Goal: Task Accomplishment & Management: Understand process/instructions

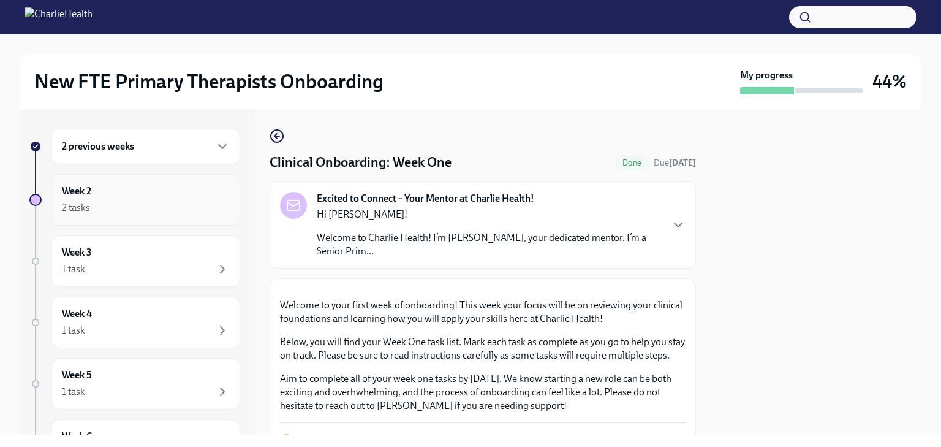
click at [92, 191] on div "Week 2 2 tasks" at bounding box center [146, 199] width 168 height 31
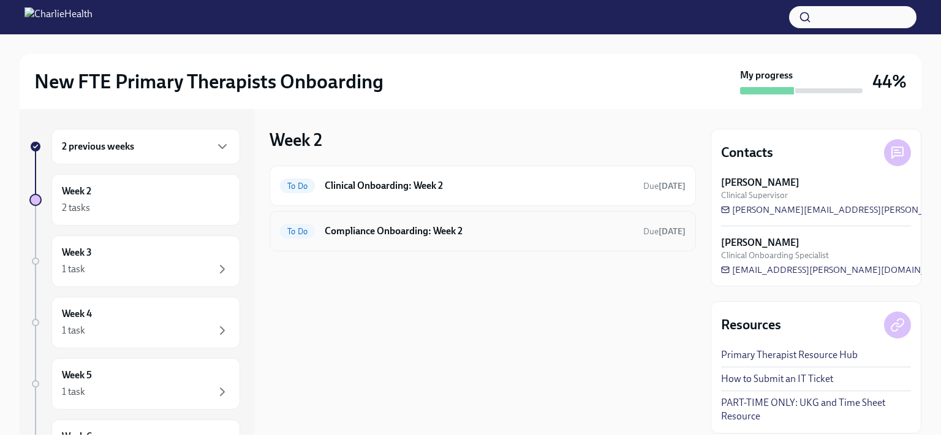
click at [484, 226] on h6 "Compliance Onboarding: Week 2" at bounding box center [479, 230] width 309 height 13
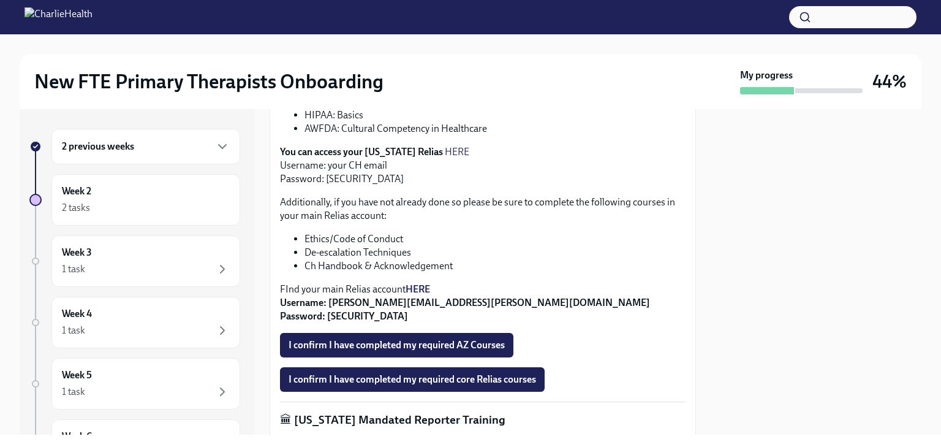
scroll to position [368, 0]
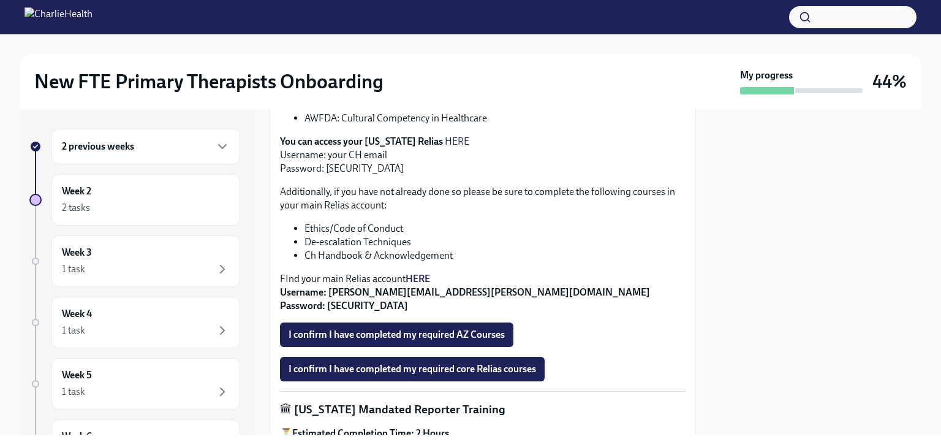
click at [445, 137] on link "HERE" at bounding box center [457, 141] width 25 height 12
click at [343, 308] on strong "Username: [PERSON_NAME][EMAIL_ADDRESS][PERSON_NAME][DOMAIN_NAME] Password: [SEC…" at bounding box center [465, 298] width 370 height 25
click at [341, 306] on strong "Username: [PERSON_NAME][EMAIL_ADDRESS][PERSON_NAME][DOMAIN_NAME] Password: [SEC…" at bounding box center [465, 298] width 370 height 25
copy strong "ch1234"
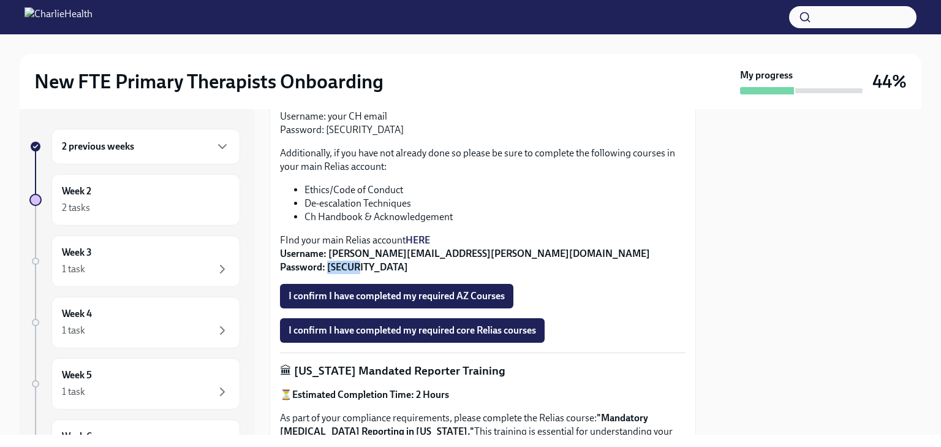
scroll to position [100, 0]
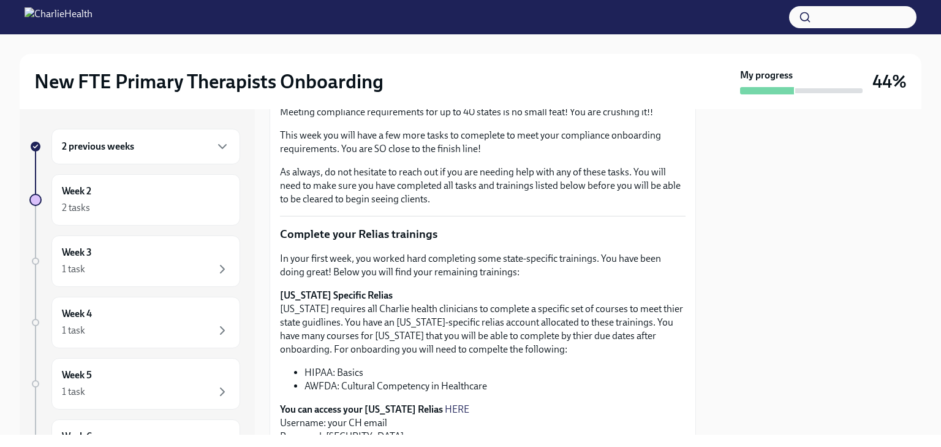
click at [125, 149] on h6 "2 previous weeks" at bounding box center [98, 146] width 72 height 13
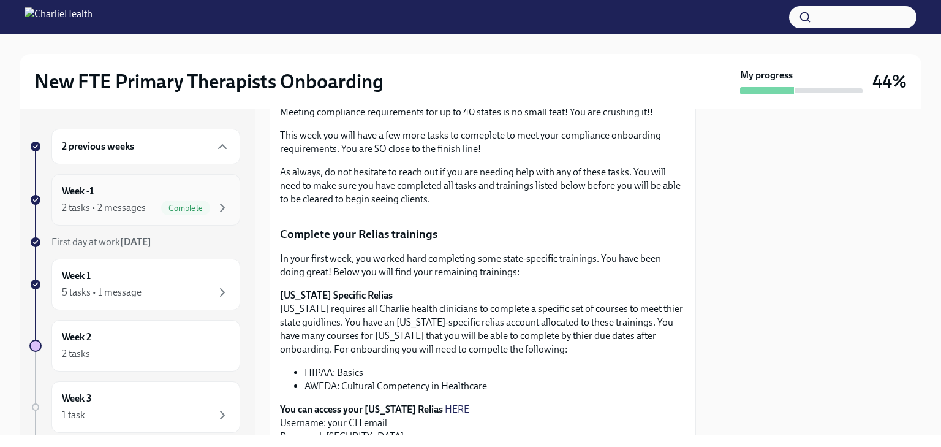
click at [153, 186] on div "Week -1 2 tasks • 2 messages Complete" at bounding box center [146, 199] width 168 height 31
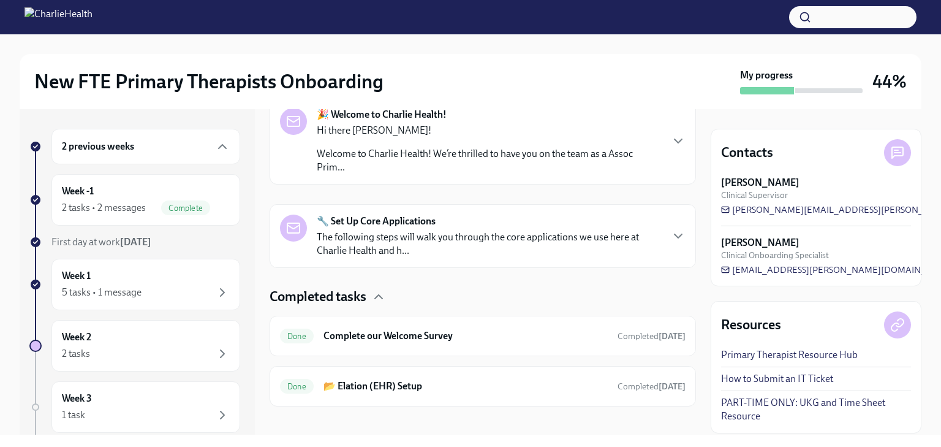
scroll to position [224, 0]
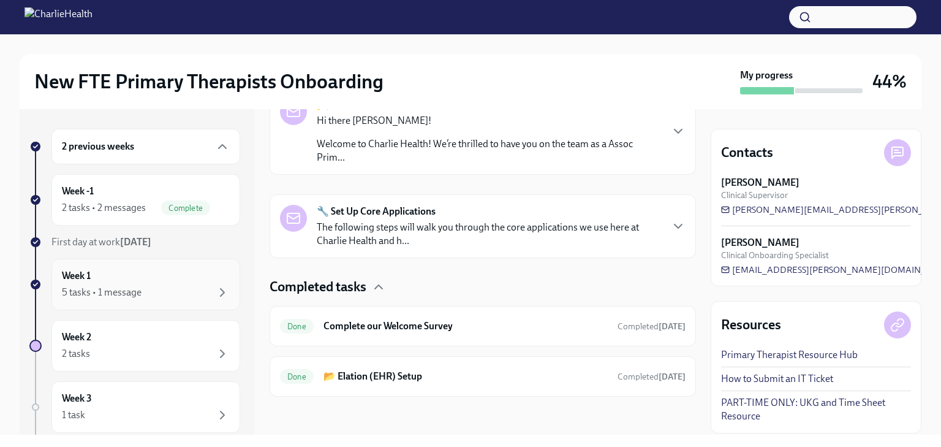
click at [97, 281] on div "Week 1 5 tasks • 1 message" at bounding box center [146, 284] width 168 height 31
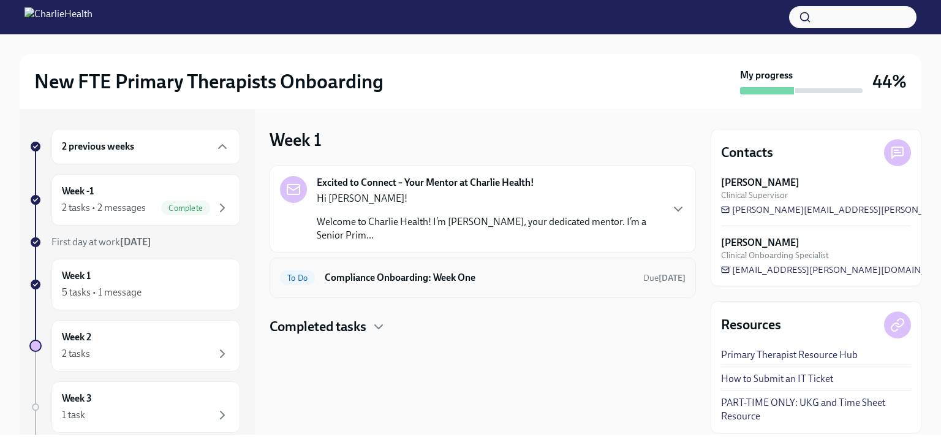
click at [406, 281] on h6 "Compliance Onboarding: Week One" at bounding box center [479, 277] width 309 height 13
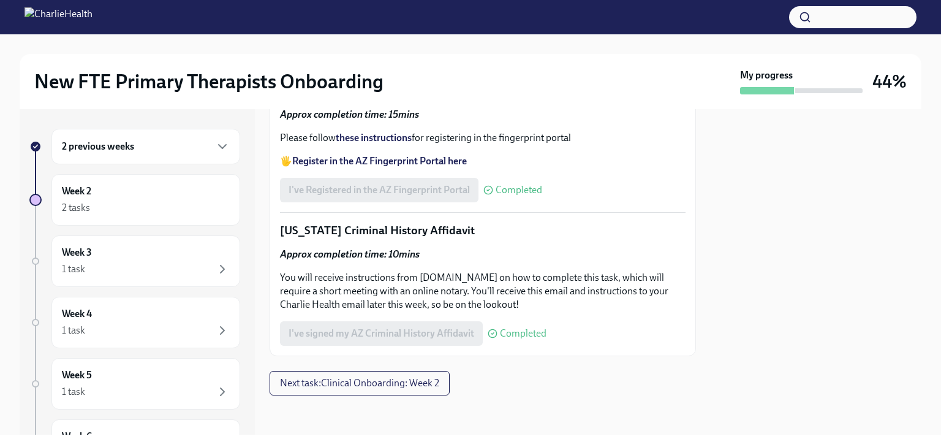
scroll to position [1783, 0]
click at [380, 385] on span "Next task : Clinical Onboarding: Week 2" at bounding box center [359, 383] width 159 height 12
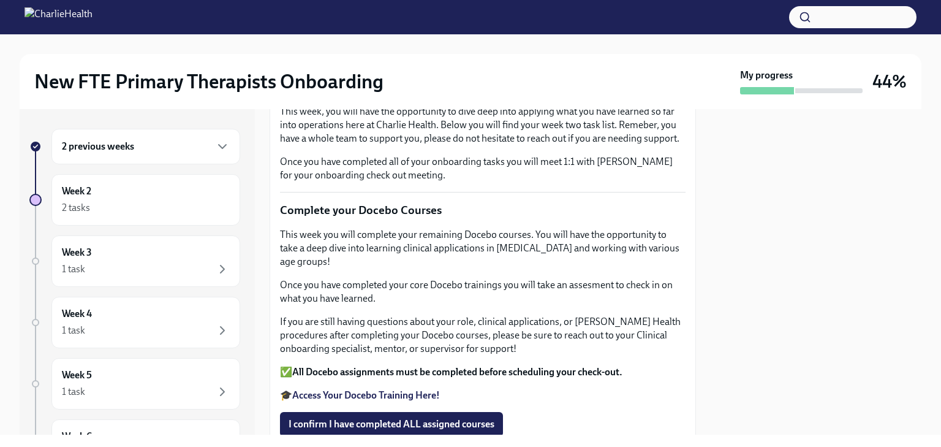
scroll to position [123, 0]
